Goal: Information Seeking & Learning: Learn about a topic

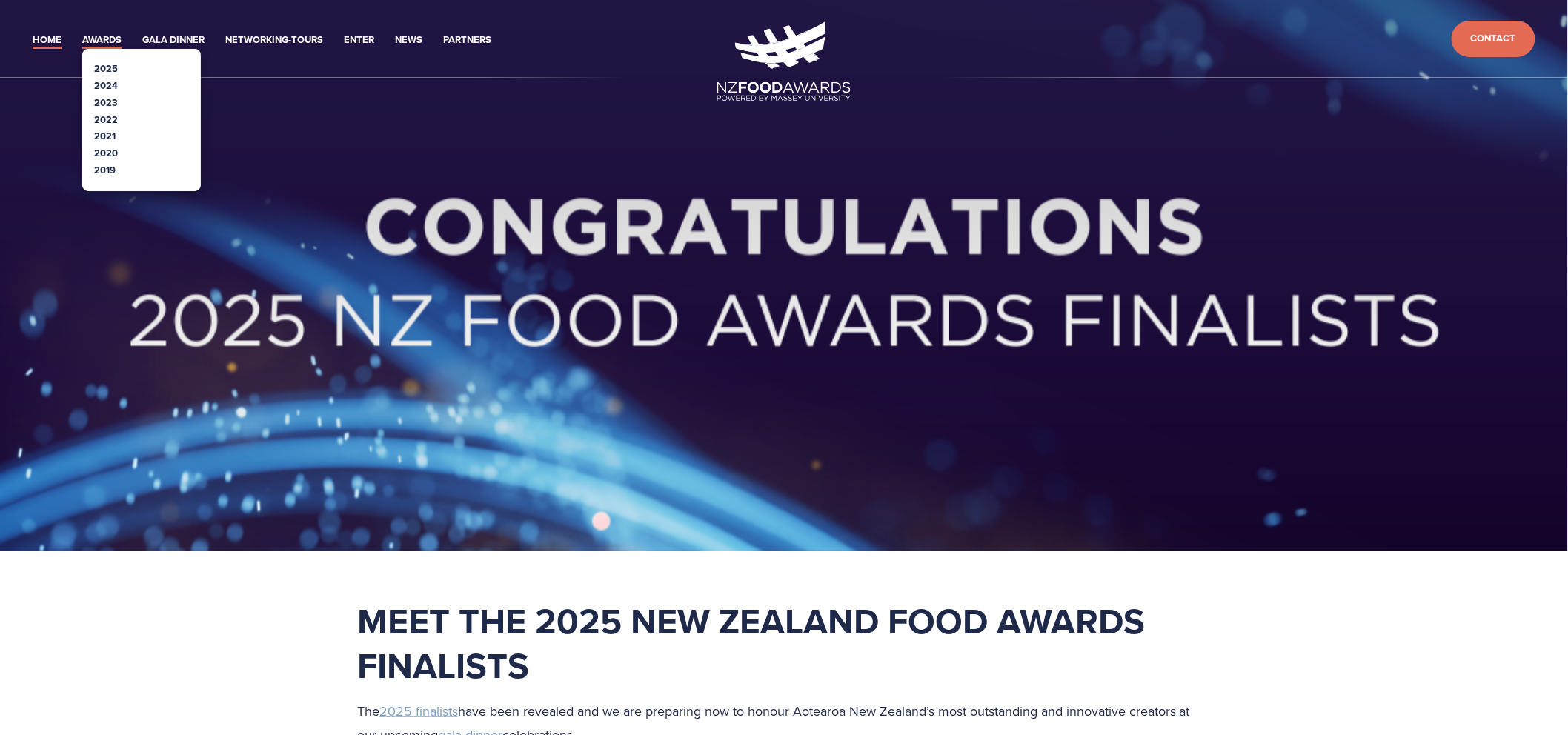
click at [91, 39] on link "Awards" at bounding box center [102, 41] width 40 height 17
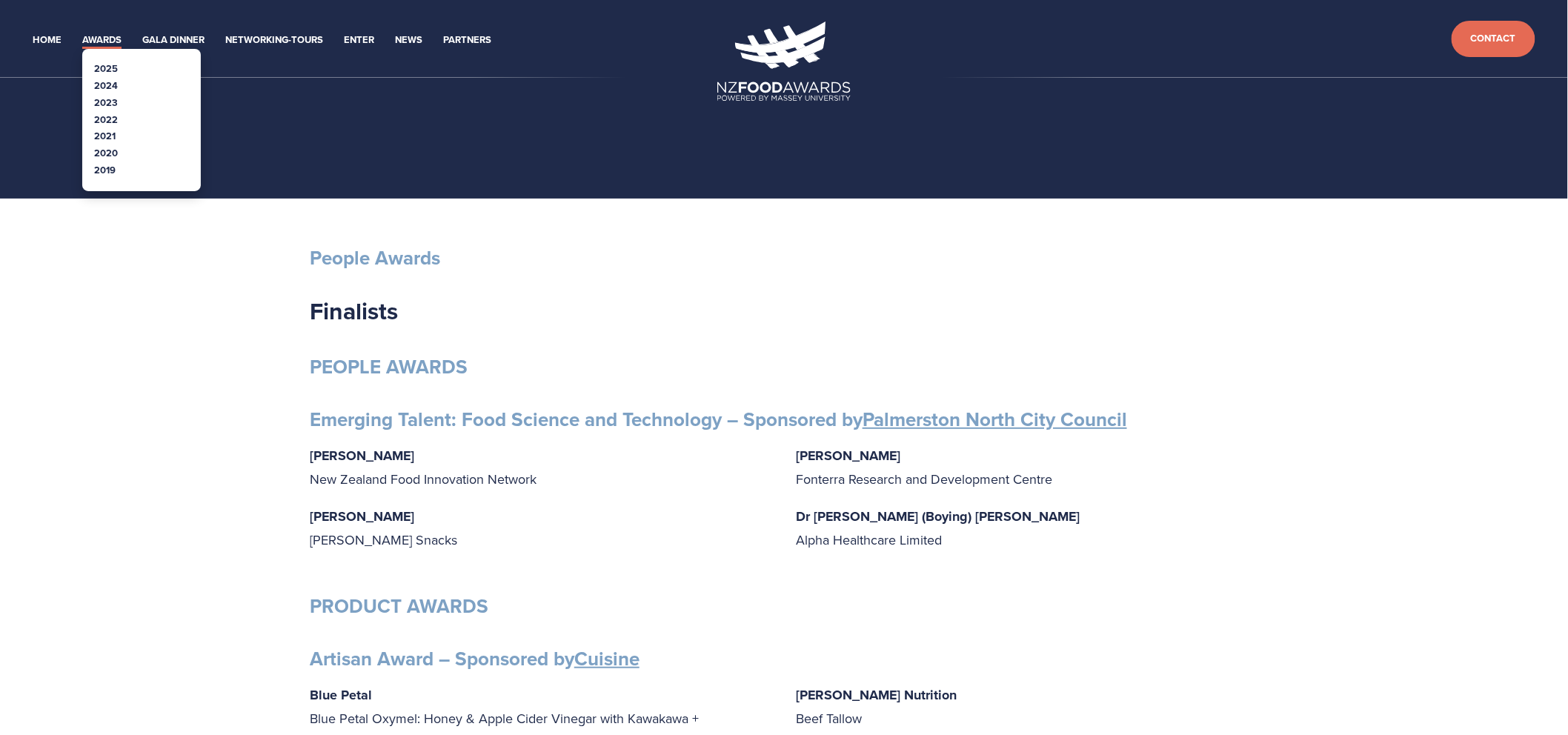
click at [106, 118] on link "2022" at bounding box center [106, 119] width 23 height 15
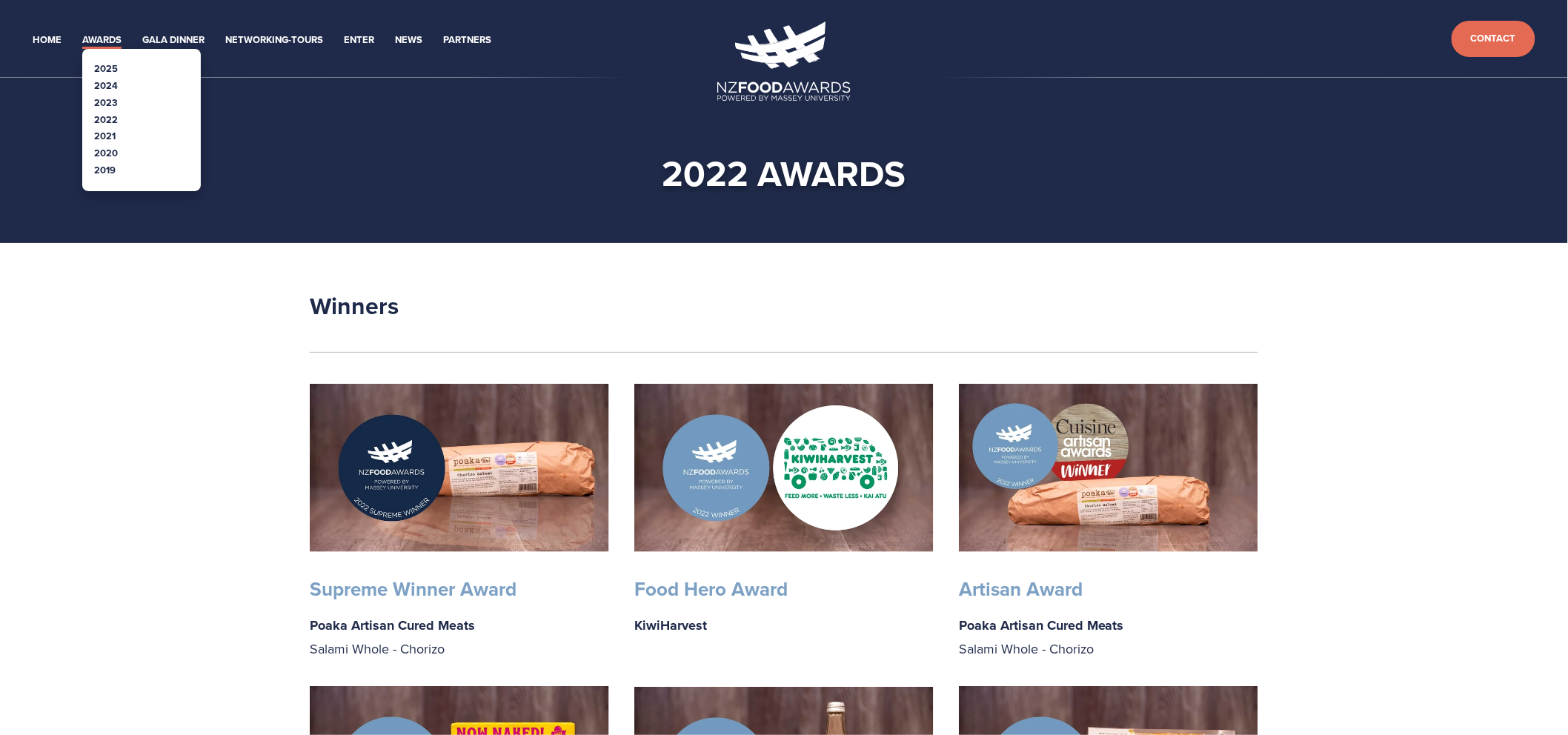
click at [99, 152] on link "2020" at bounding box center [106, 153] width 23 height 15
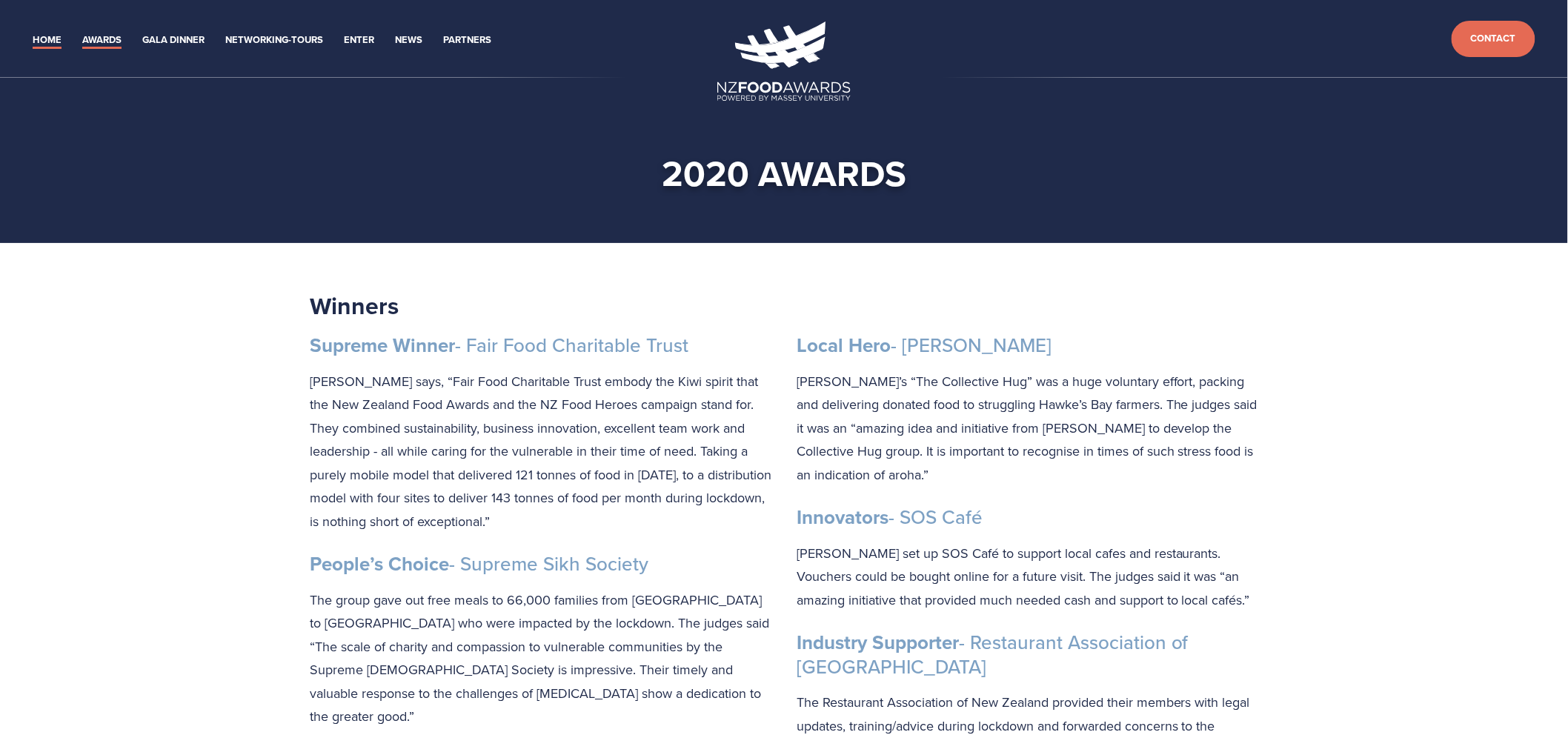
click at [45, 41] on link "Home" at bounding box center [48, 41] width 29 height 17
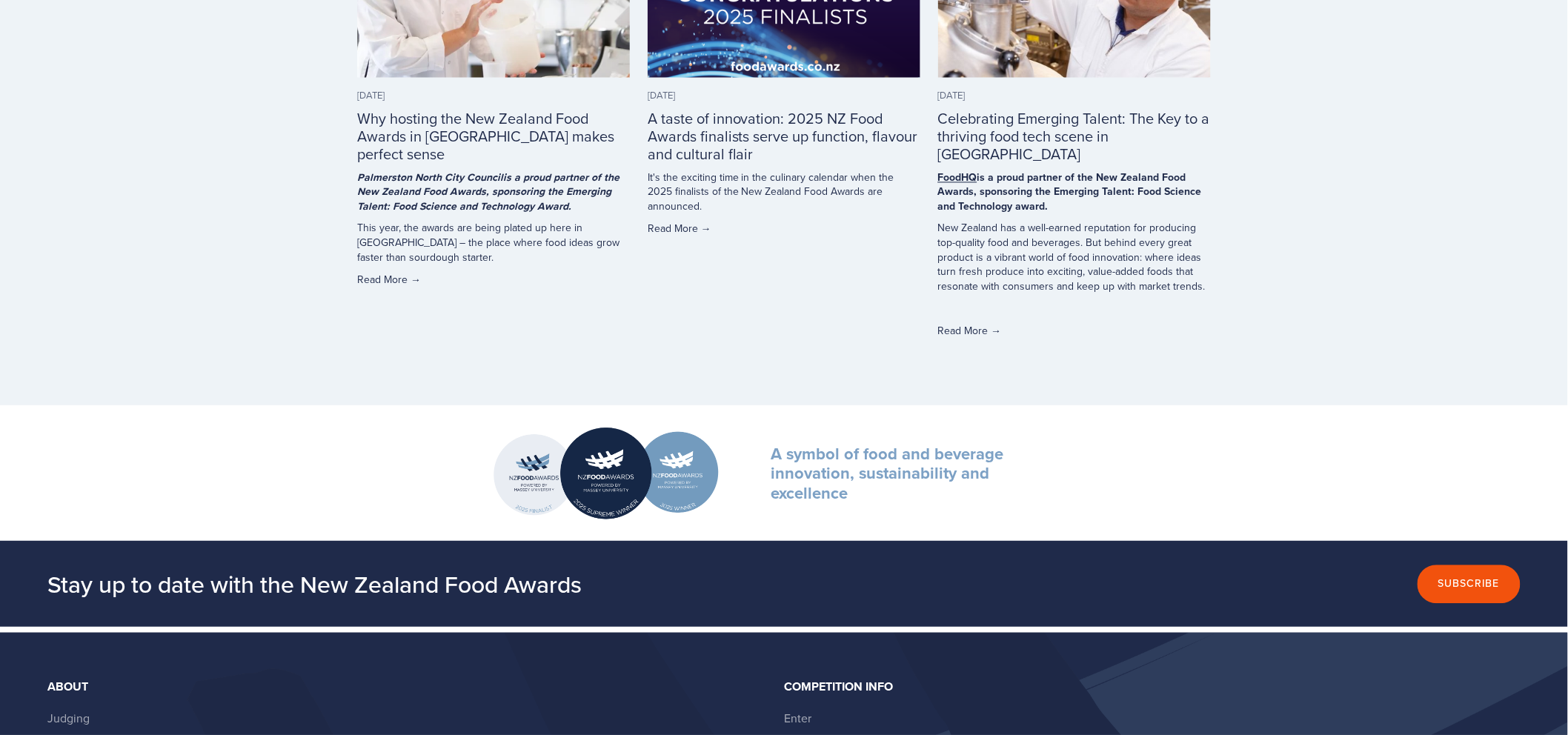
scroll to position [3539, 0]
